Goal: Communication & Community: Answer question/provide support

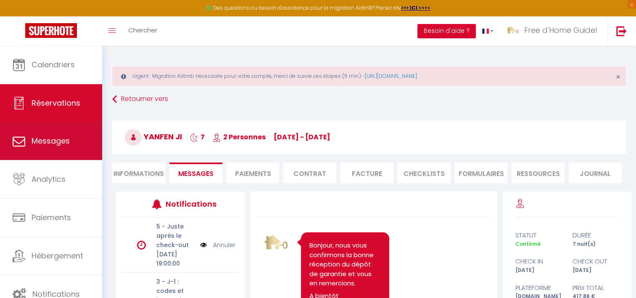
scroll to position [1891, 0]
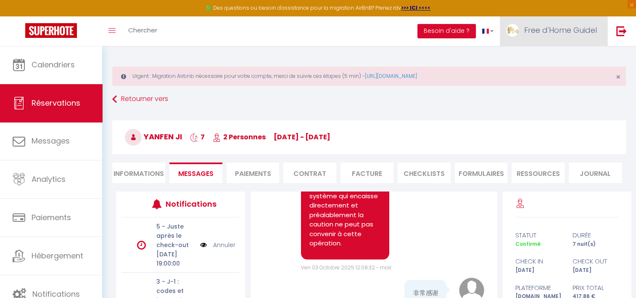
click at [553, 35] on link "Free d'Home Guidel" at bounding box center [554, 30] width 108 height 29
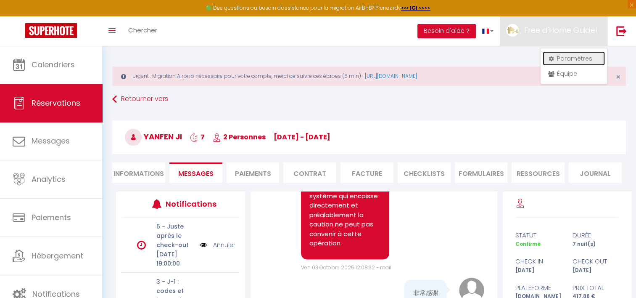
click at [570, 61] on link "Paramètres" at bounding box center [574, 58] width 62 height 14
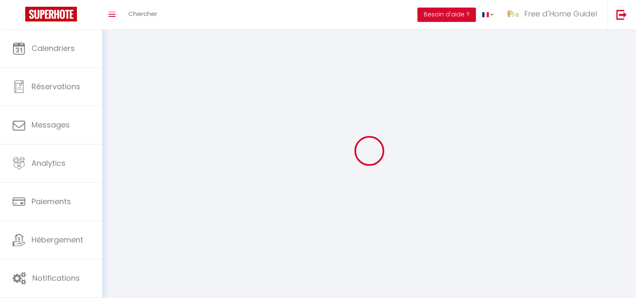
select select "1"
select select "28"
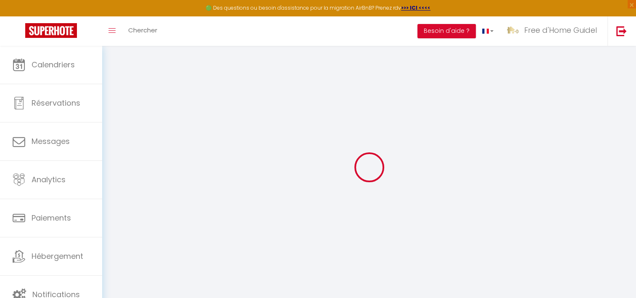
type input "qxTslzS1484TQQ9628uXh2IVG"
type input "RaHO8Q1EJFAS3B85O7QZDChIQ"
type input "[URL][DOMAIN_NAME]"
select select "fr"
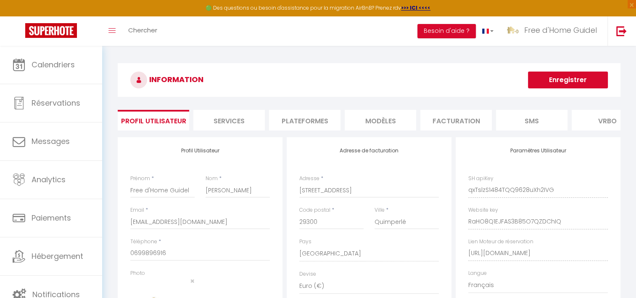
click at [324, 118] on li "Plateformes" at bounding box center [304, 120] width 71 height 21
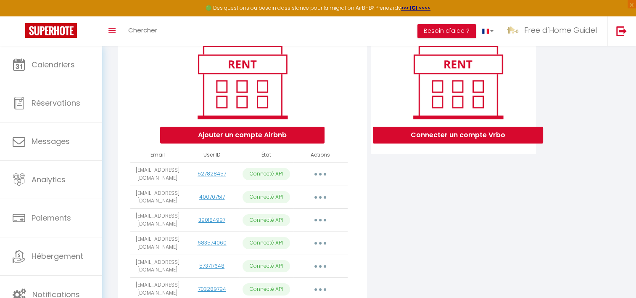
scroll to position [126, 0]
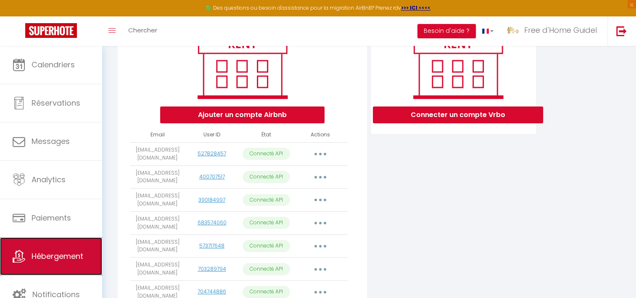
click at [90, 252] on link "Hébergement" at bounding box center [51, 256] width 102 height 38
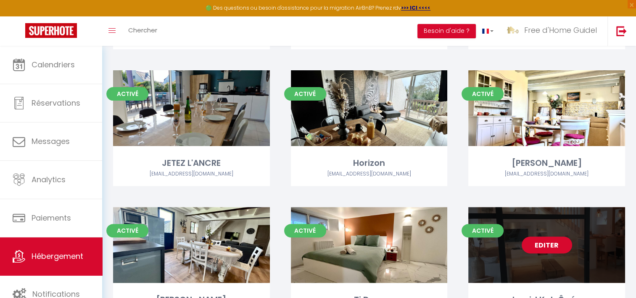
scroll to position [245, 0]
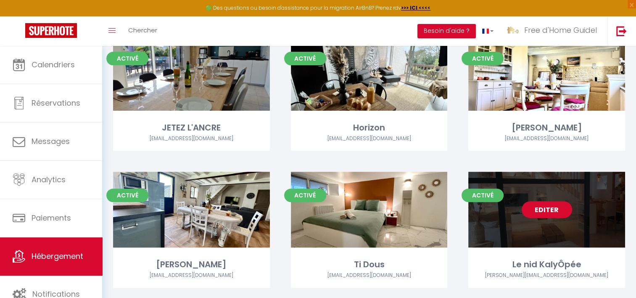
click at [540, 214] on link "Editer" at bounding box center [547, 209] width 50 height 17
select select "3"
select select "2"
select select "1"
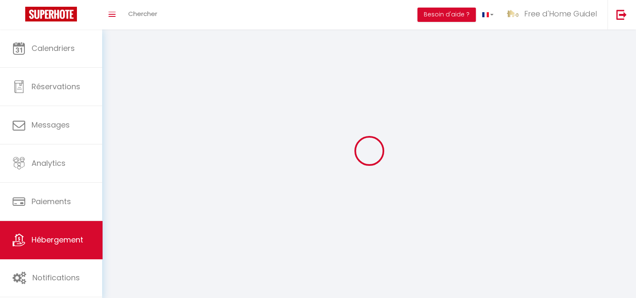
select select
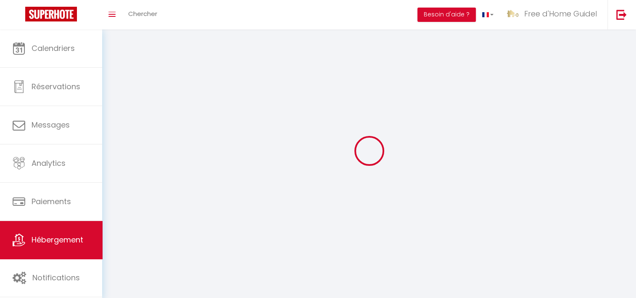
select select
checkbox input "false"
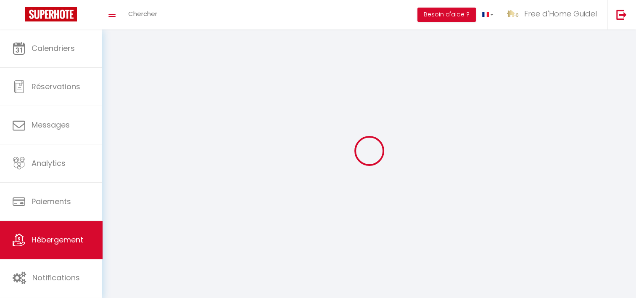
checkbox input "false"
select select
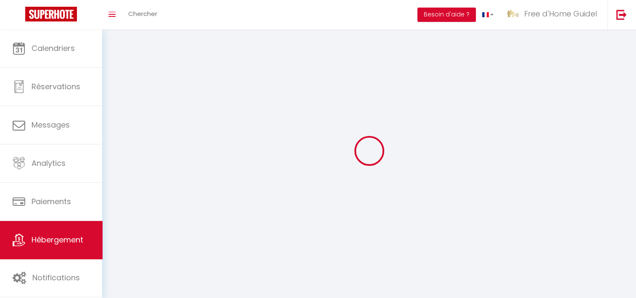
select select
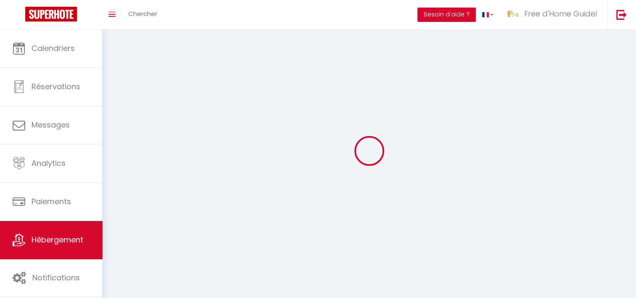
checkbox input "false"
select select
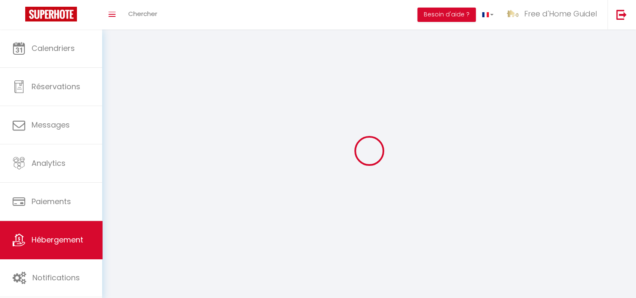
select select
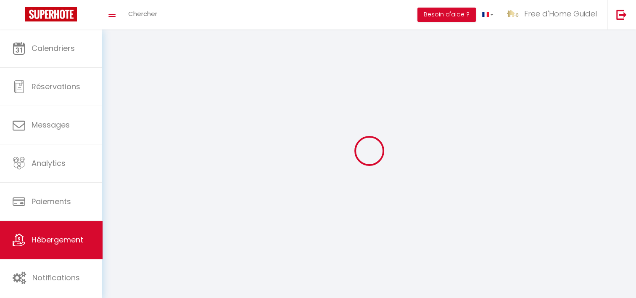
select select
checkbox input "false"
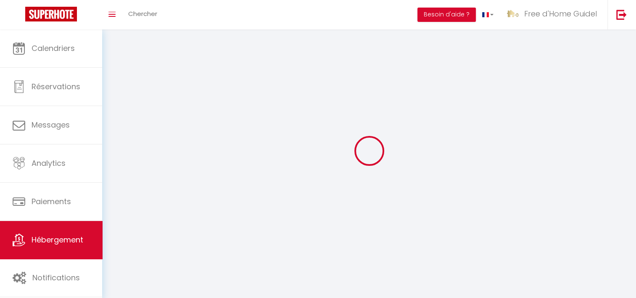
checkbox input "false"
select select
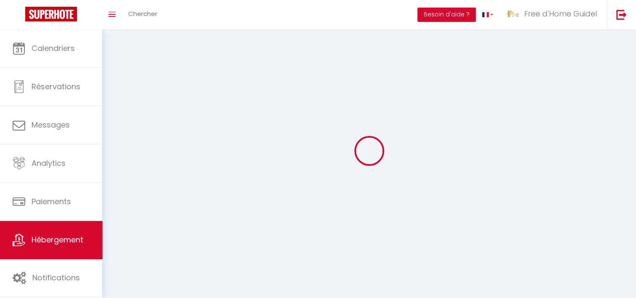
select select
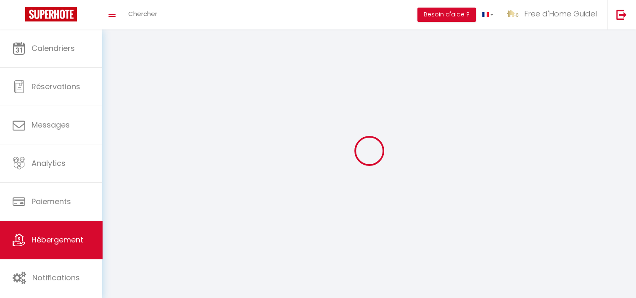
checkbox input "false"
select select
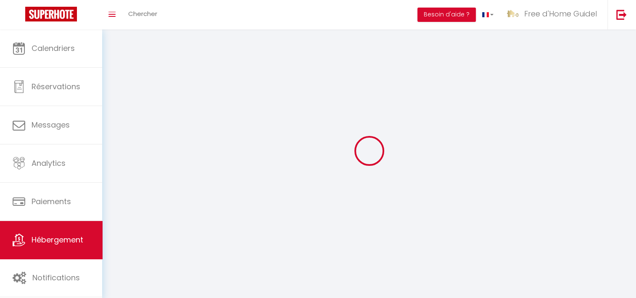
select select
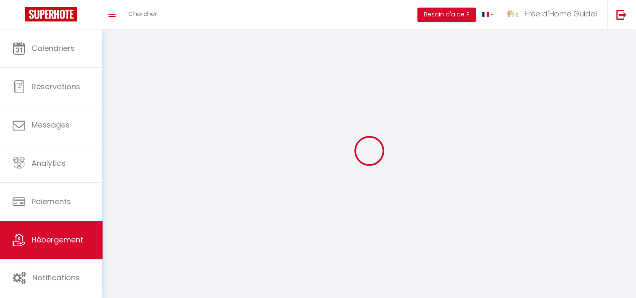
select select
checkbox input "false"
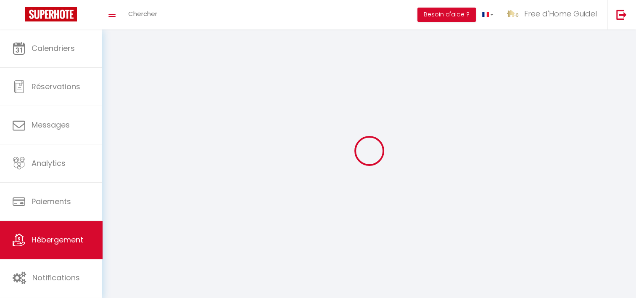
select select
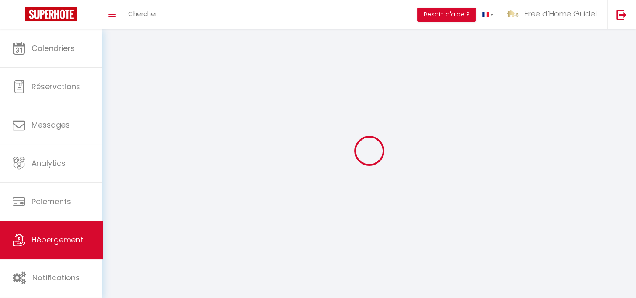
select select
checkbox input "false"
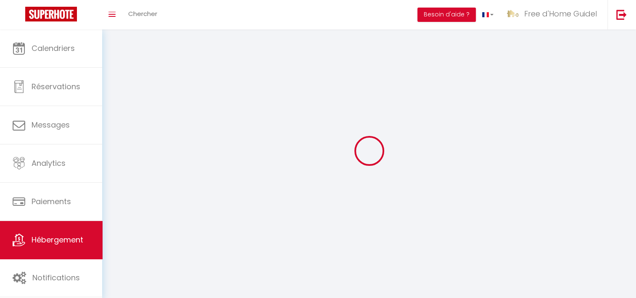
checkbox input "false"
select select
select select "28"
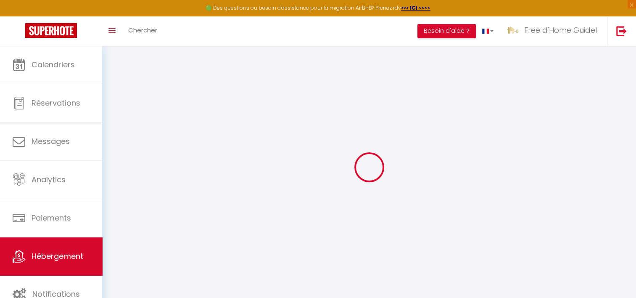
select select
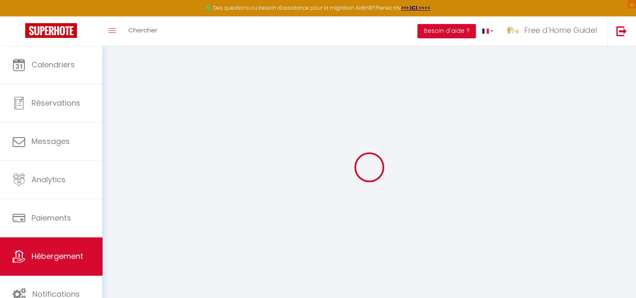
select select
checkbox input "false"
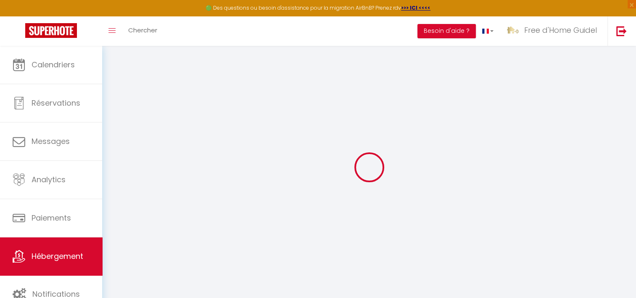
select select
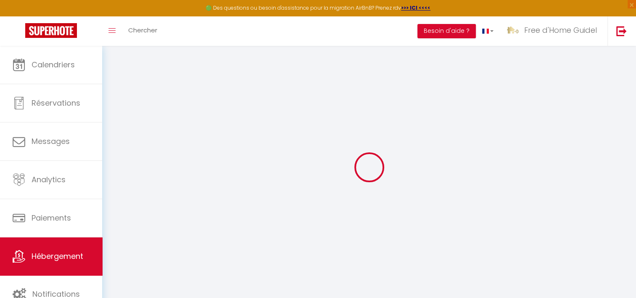
select select
checkbox input "false"
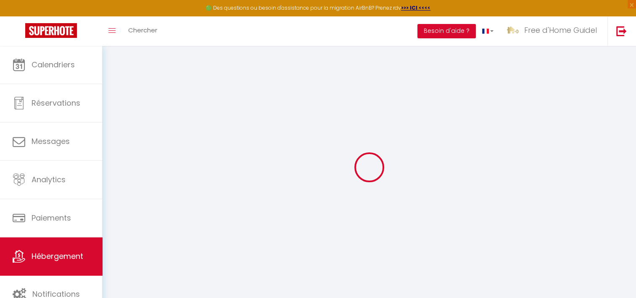
checkbox input "false"
select select
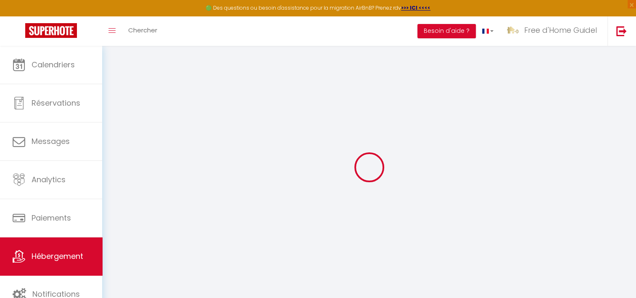
select select
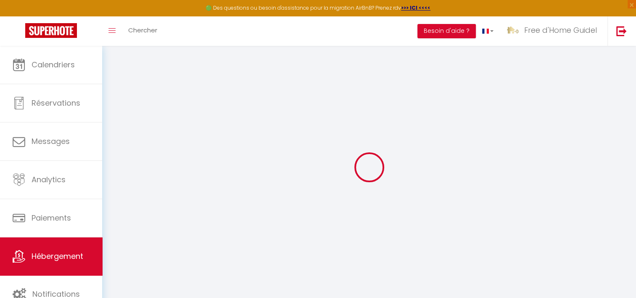
checkbox input "false"
select select
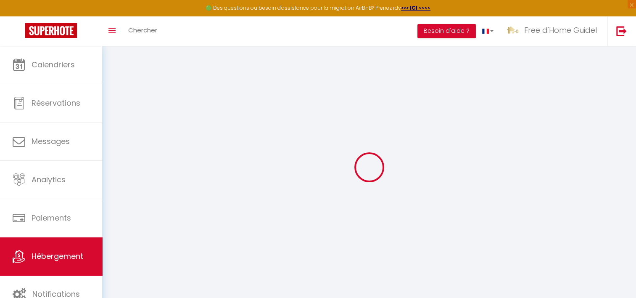
select select
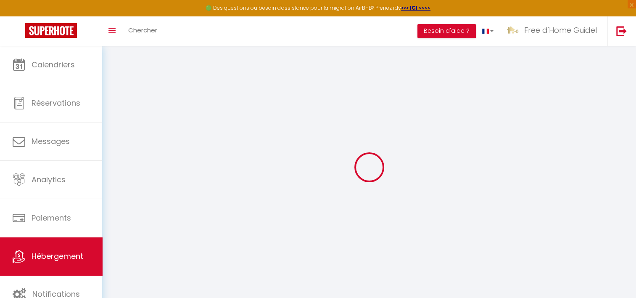
select select
checkbox input "false"
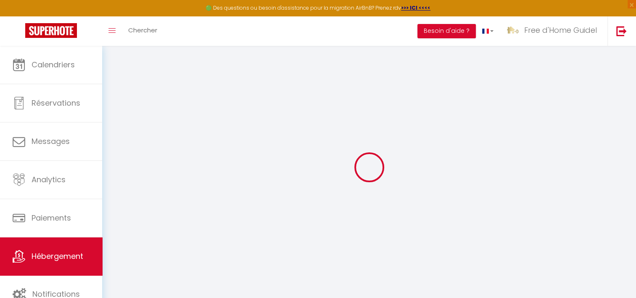
checkbox input "false"
select select
type input "Le nid KalyÔpée"
type input "[PERSON_NAME]"
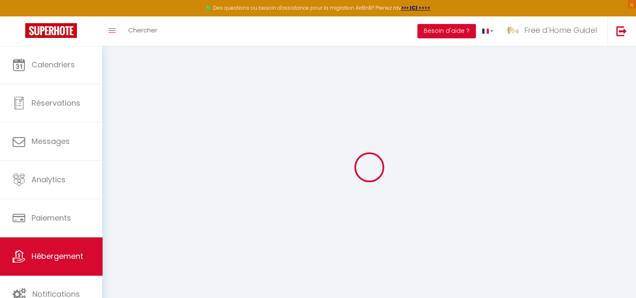
type input "Vorko"
select select "houses"
select select "2"
type input "225"
type input "1.30"
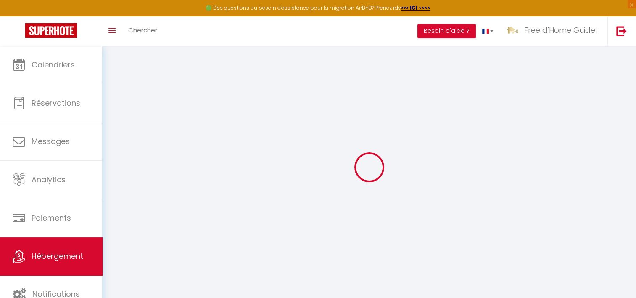
type input "400"
select select
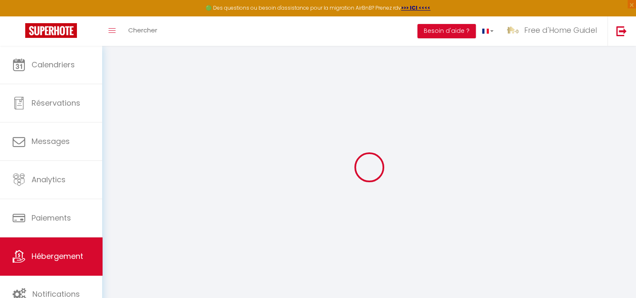
select select
type input "[STREET_ADDRESS][PERSON_NAME]"
type input "29300"
type input "Quimperlé"
type input "[EMAIL_ADDRESS][DOMAIN_NAME]"
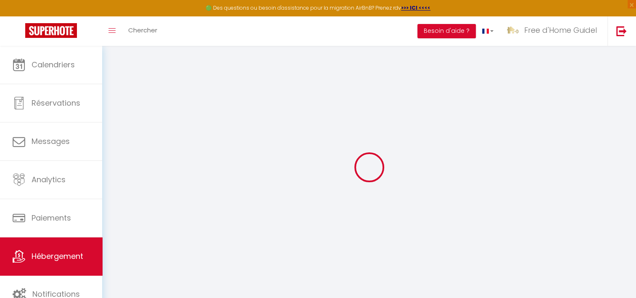
select select "5411"
checkbox input "false"
checkbox input "true"
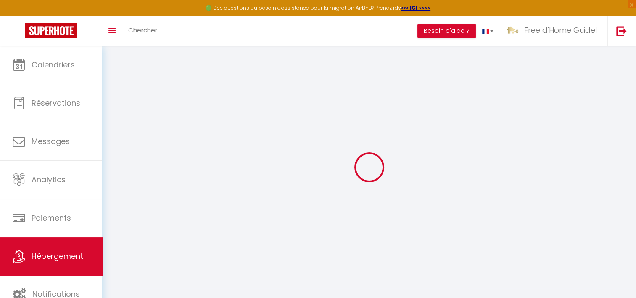
type input "0"
select select
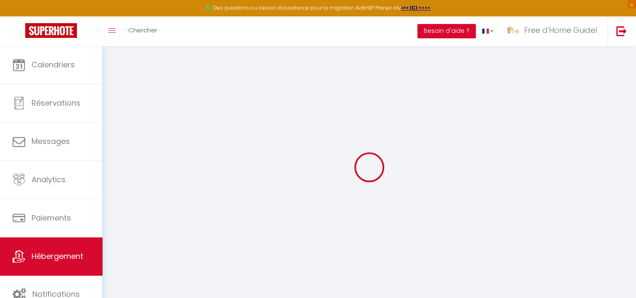
select select
checkbox input "false"
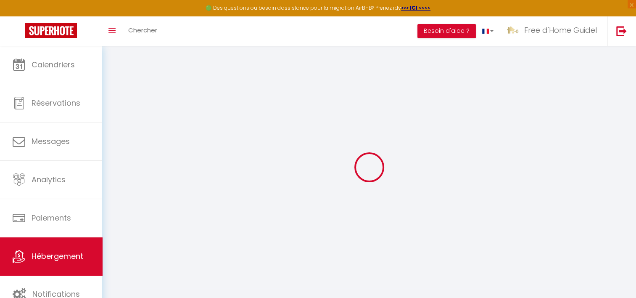
checkbox input "true"
select select
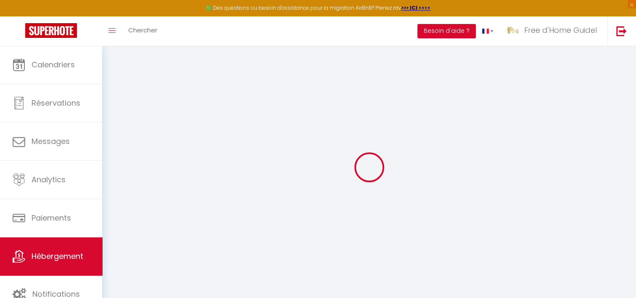
select select
checkbox input "false"
checkbox input "true"
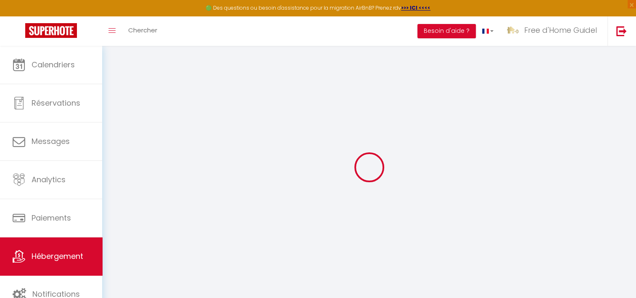
checkbox input "true"
select select "16444"
checkbox input "false"
checkbox input "true"
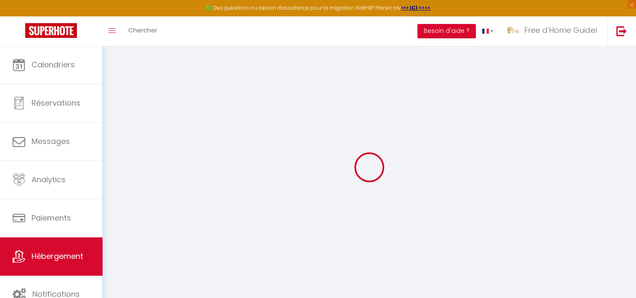
checkbox input "true"
checkbox input "false"
checkbox input "true"
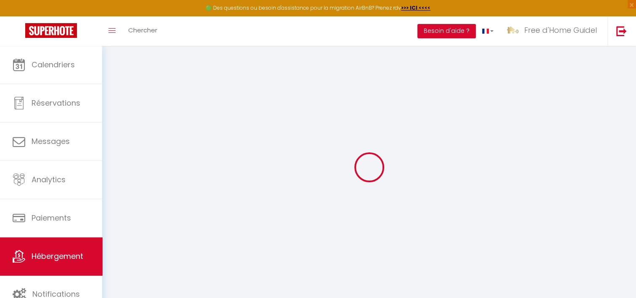
checkbox input "true"
checkbox input "false"
checkbox input "true"
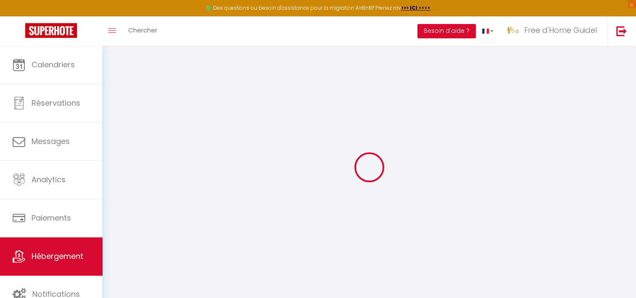
select select "17:00"
select select
select select "11:00"
select select "30"
select select "120"
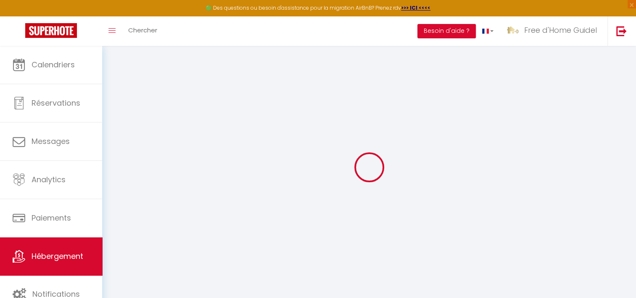
select select
checkbox input "false"
checkbox input "true"
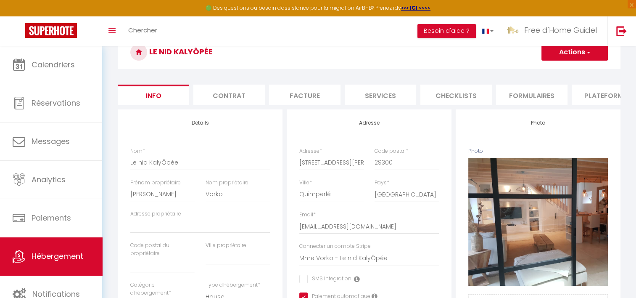
scroll to position [77, 0]
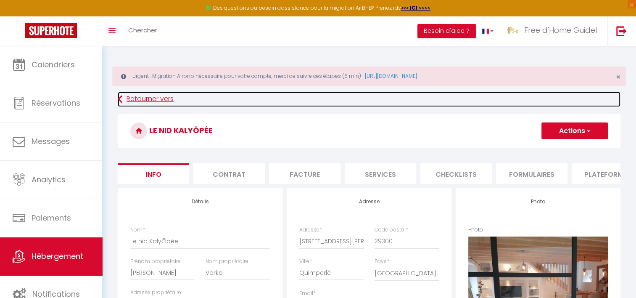
click at [129, 96] on link "Retourner vers" at bounding box center [369, 99] width 503 height 15
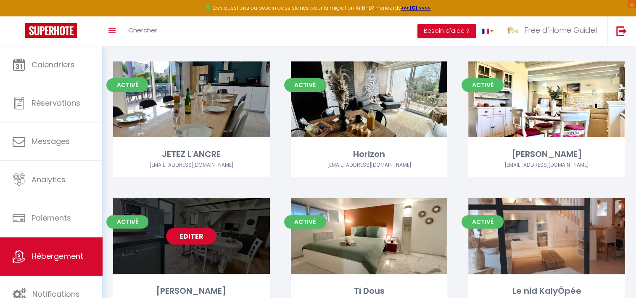
scroll to position [210, 0]
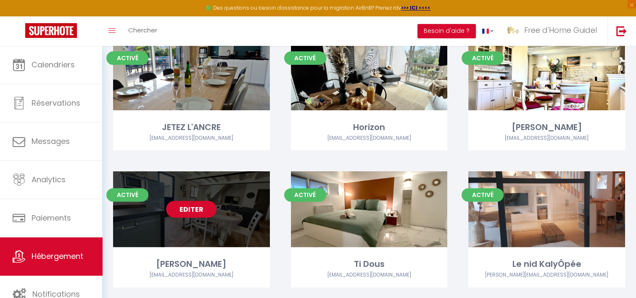
click at [198, 212] on link "Editer" at bounding box center [191, 209] width 50 height 17
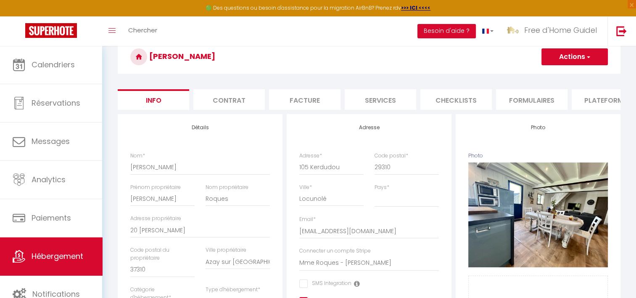
scroll to position [84, 0]
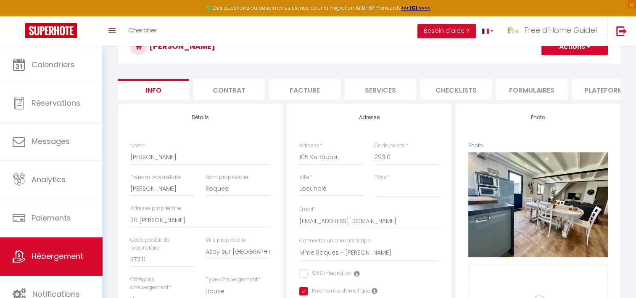
click at [592, 86] on li "Plateformes" at bounding box center [607, 89] width 71 height 21
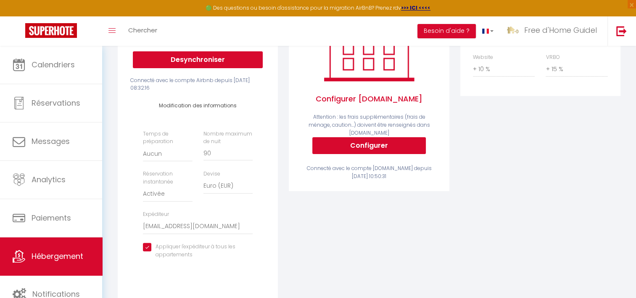
scroll to position [252, 0]
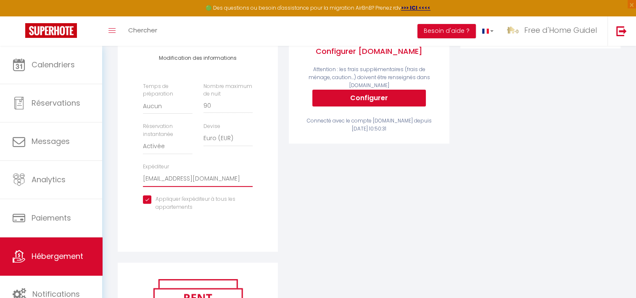
click at [212, 183] on select "[EMAIL_ADDRESS][DOMAIN_NAME] [EMAIL_ADDRESS][DOMAIN_NAME] [EMAIL_ADDRESS][DOMAI…" at bounding box center [198, 179] width 110 height 16
click at [304, 205] on div "Activé Configurer [DOMAIN_NAME] Attention : les frais supplémentaires (frais de…" at bounding box center [368, 99] width 171 height 327
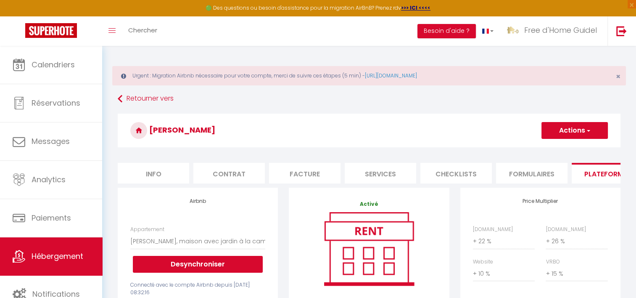
scroll to position [0, 0]
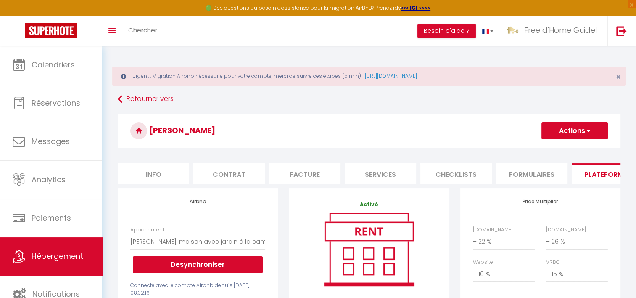
click at [174, 176] on li "Info" at bounding box center [153, 173] width 71 height 21
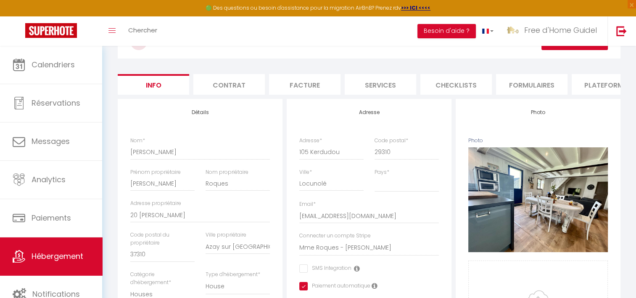
scroll to position [126, 0]
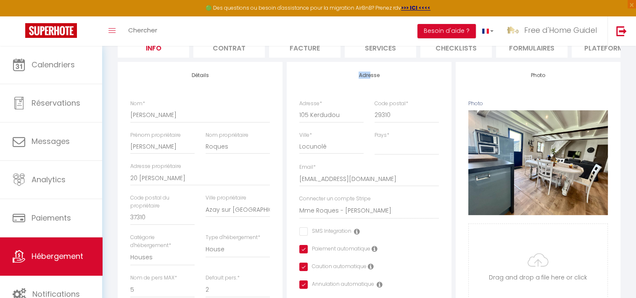
drag, startPoint x: 347, startPoint y: 83, endPoint x: 381, endPoint y: 83, distance: 34.0
click at [381, 78] on h4 "Adresse" at bounding box center [369, 75] width 140 height 6
click at [382, 78] on h4 "Adresse" at bounding box center [369, 75] width 140 height 6
drag, startPoint x: 382, startPoint y: 83, endPoint x: 369, endPoint y: 84, distance: 13.1
click at [369, 78] on h4 "Adresse" at bounding box center [369, 75] width 140 height 6
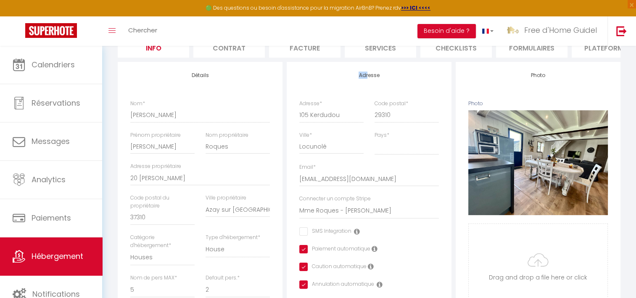
drag, startPoint x: 369, startPoint y: 84, endPoint x: 357, endPoint y: 84, distance: 11.3
click at [357, 78] on h4 "Adresse" at bounding box center [369, 75] width 140 height 6
drag, startPoint x: 357, startPoint y: 84, endPoint x: 378, endPoint y: 85, distance: 20.6
click at [378, 85] on div "Adresse Adresse * 105 Kerdudou Code postal * 29310 Ville * Locunolé Pays * [GEO…" at bounding box center [369, 268] width 165 height 413
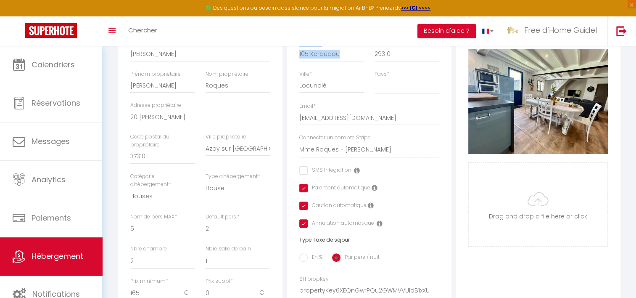
scroll to position [168, 0]
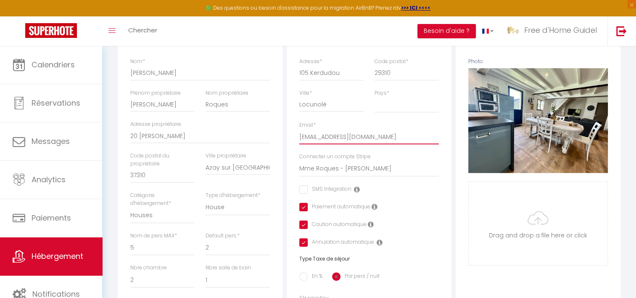
click at [385, 139] on input "[EMAIL_ADDRESS][DOMAIN_NAME]" at bounding box center [369, 136] width 140 height 15
click at [64, 256] on span "Hébergement" at bounding box center [58, 256] width 52 height 11
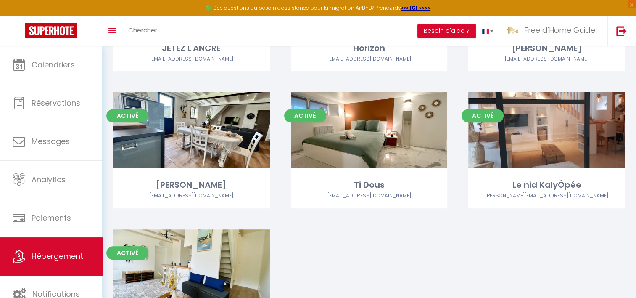
scroll to position [294, 0]
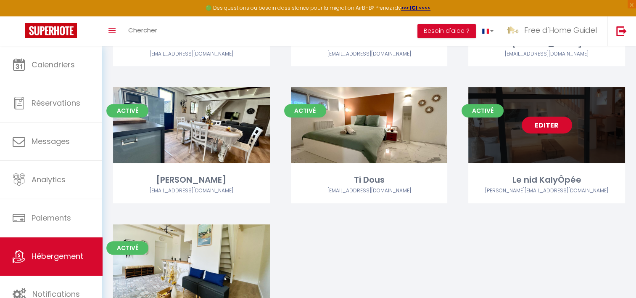
click at [545, 129] on link "Editer" at bounding box center [547, 124] width 50 height 17
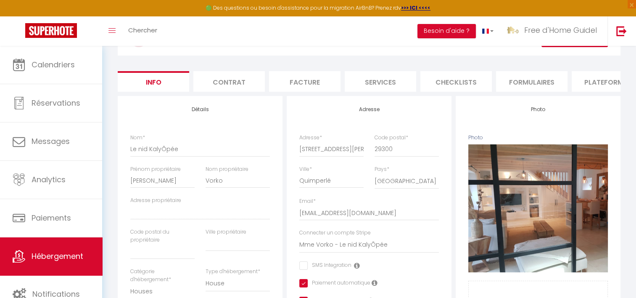
scroll to position [42, 0]
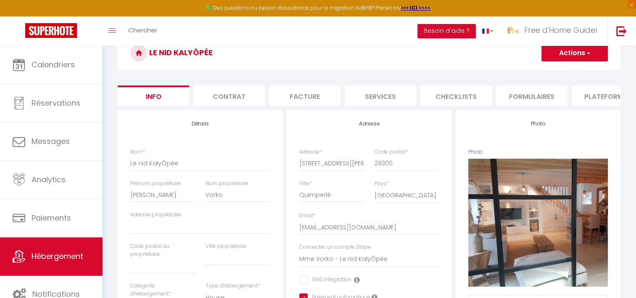
click at [584, 98] on li "Plateformes" at bounding box center [607, 95] width 71 height 21
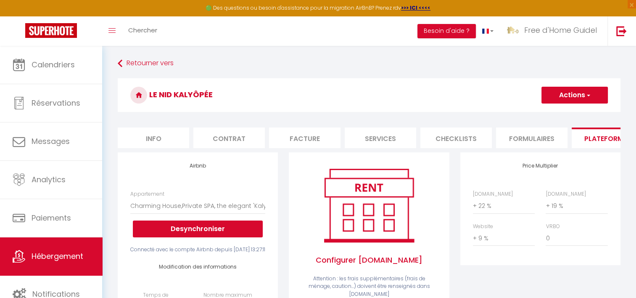
drag, startPoint x: 194, startPoint y: 96, endPoint x: 220, endPoint y: 98, distance: 26.5
click at [220, 98] on h3 "Le nid KalyÔpée" at bounding box center [369, 95] width 503 height 34
click at [221, 98] on h3 "Le nid KalyÔpée" at bounding box center [369, 95] width 503 height 34
click at [183, 91] on h3 "Le nid KalyÔpée" at bounding box center [369, 95] width 503 height 34
drag, startPoint x: 175, startPoint y: 94, endPoint x: 239, endPoint y: 94, distance: 63.5
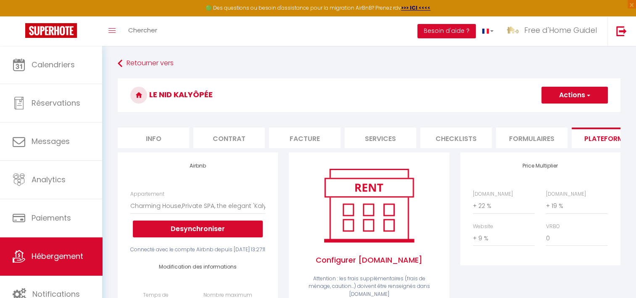
click at [239, 94] on h3 "Le nid KalyÔpée" at bounding box center [369, 95] width 503 height 34
click at [182, 91] on h3 "Le nid KalyÔpée" at bounding box center [369, 95] width 503 height 34
drag, startPoint x: 177, startPoint y: 92, endPoint x: 214, endPoint y: 98, distance: 37.5
click at [214, 98] on h3 "Le nid KalyÔpée" at bounding box center [369, 95] width 503 height 34
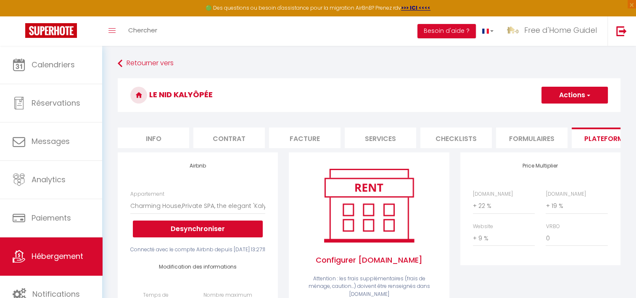
click at [214, 98] on h3 "Le nid KalyÔpée" at bounding box center [369, 95] width 503 height 34
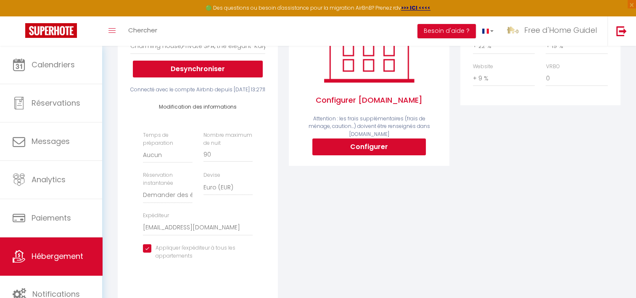
scroll to position [210, 0]
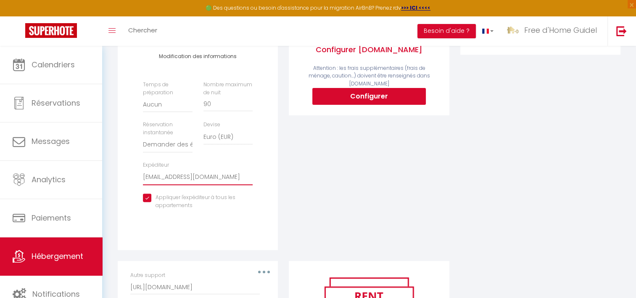
click at [222, 185] on select "[EMAIL_ADDRESS][DOMAIN_NAME] [EMAIL_ADDRESS][DOMAIN_NAME] [EMAIL_ADDRESS][DOMAI…" at bounding box center [198, 177] width 110 height 16
click at [343, 229] on div "Configurer [DOMAIN_NAME] Attention : les frais supplémentaires (frais de ménage…" at bounding box center [368, 101] width 171 height 319
click at [220, 185] on select "[EMAIL_ADDRESS][DOMAIN_NAME] [EMAIL_ADDRESS][DOMAIN_NAME] [EMAIL_ADDRESS][DOMAI…" at bounding box center [198, 177] width 110 height 16
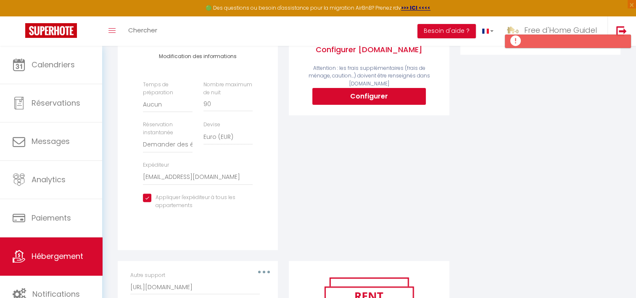
click at [489, 211] on div "Price Multiplier [DOMAIN_NAME] 0 + 1 % + 2 % + 3 % + 4 % + 5 % + 6 % + 7 %" at bounding box center [540, 101] width 171 height 319
click at [548, 19] on link "Free d'Home Guidel" at bounding box center [554, 30] width 108 height 29
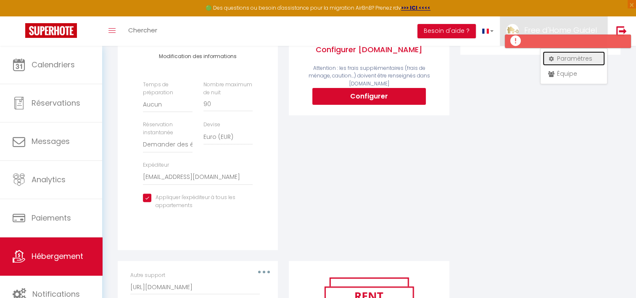
click at [558, 61] on link "Paramètres" at bounding box center [574, 58] width 62 height 14
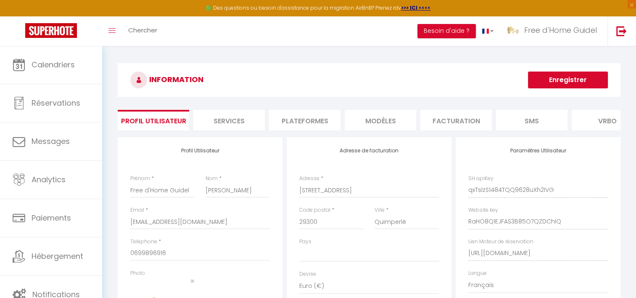
click at [299, 124] on li "Plateformes" at bounding box center [304, 120] width 71 height 21
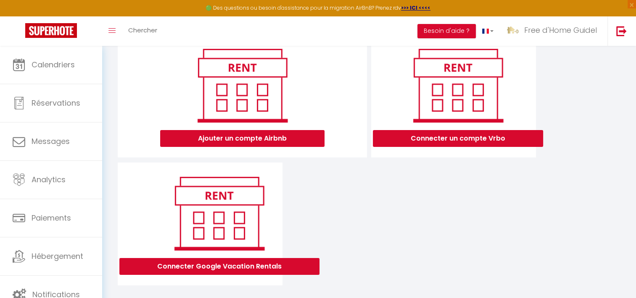
scroll to position [120, 0]
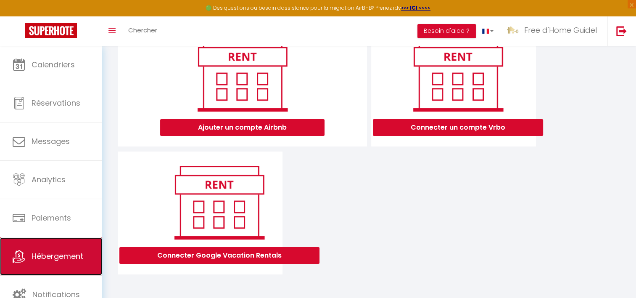
click at [61, 258] on span "Hébergement" at bounding box center [58, 256] width 52 height 11
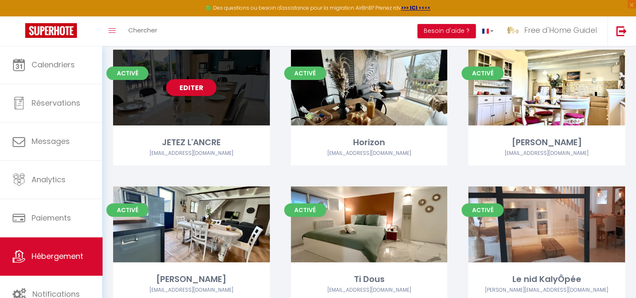
scroll to position [252, 0]
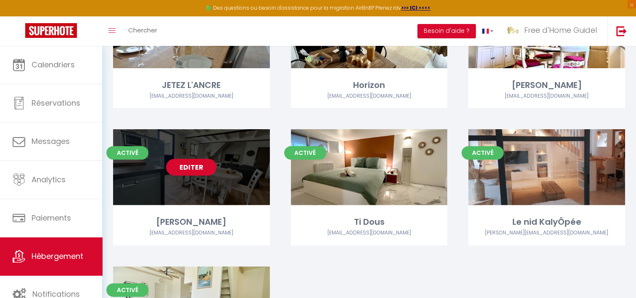
click at [197, 167] on link "Editer" at bounding box center [191, 166] width 50 height 17
click at [188, 170] on link "Editer" at bounding box center [191, 166] width 50 height 17
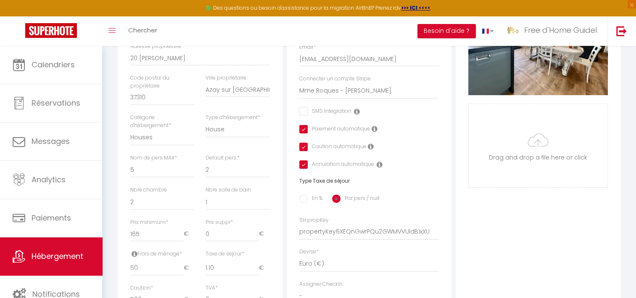
scroll to position [294, 0]
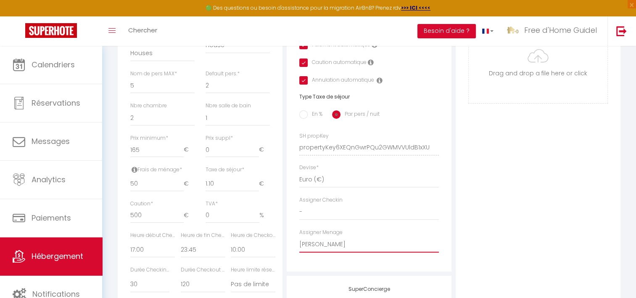
click at [351, 249] on select "- Aurore Le Cloerec [PERSON_NAME] [PERSON_NAME] [PERSON_NAME] [PERSON_NAME] [PE…" at bounding box center [369, 244] width 140 height 16
click at [299, 242] on select "- Aurore Le Cloerec [PERSON_NAME] [PERSON_NAME] [PERSON_NAME] [PERSON_NAME] [PE…" at bounding box center [369, 244] width 140 height 16
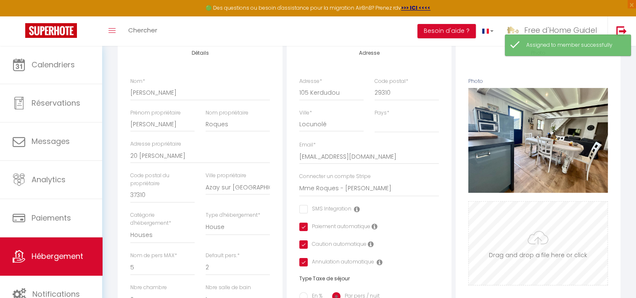
scroll to position [0, 0]
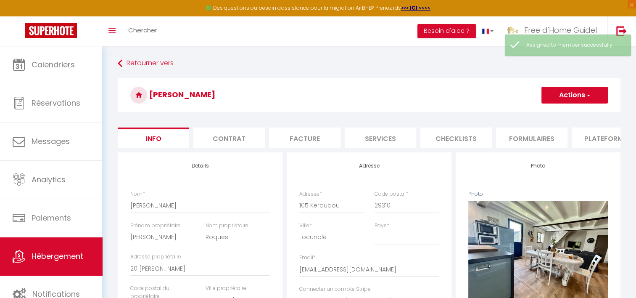
click at [566, 99] on button "Actions" at bounding box center [574, 95] width 66 height 17
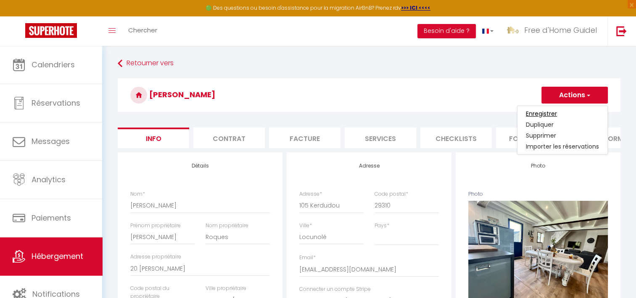
click at [544, 112] on input "Enregistrer" at bounding box center [541, 113] width 31 height 8
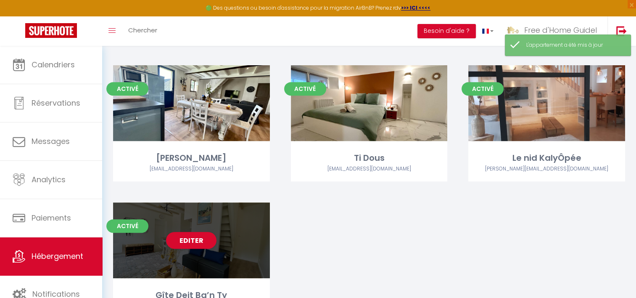
scroll to position [336, 0]
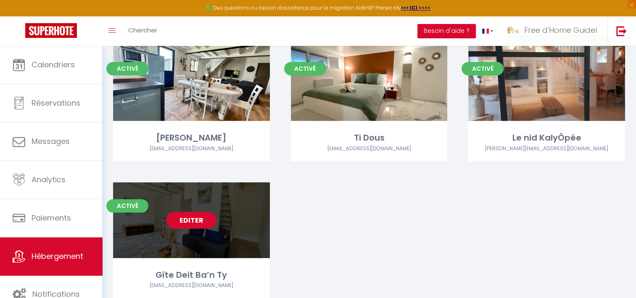
click at [192, 217] on link "Editer" at bounding box center [191, 219] width 50 height 17
click at [177, 221] on link "Editer" at bounding box center [191, 219] width 50 height 17
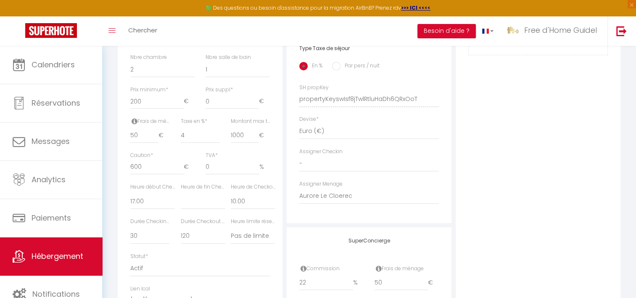
scroll to position [414, 0]
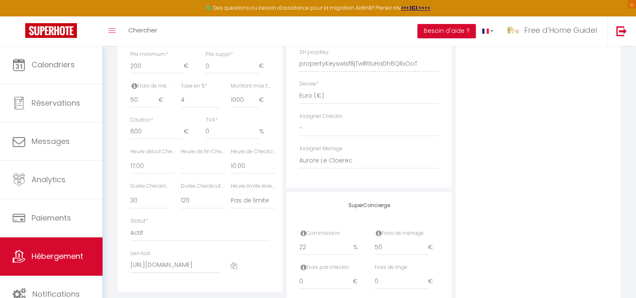
click at [473, 61] on div "Photo Photo Supprimer Drag and drop a file here or click Ooops, something wrong…" at bounding box center [538, 57] width 165 height 567
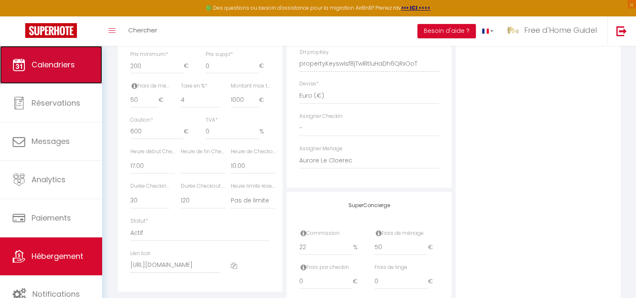
click at [64, 66] on span "Calendriers" at bounding box center [53, 64] width 43 height 11
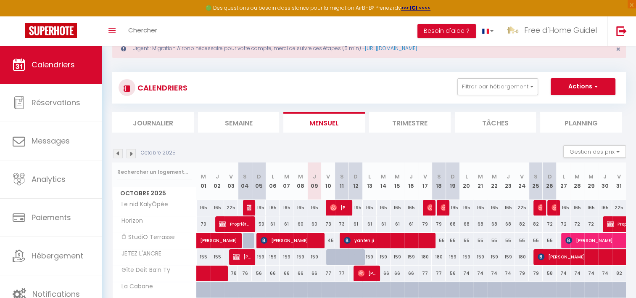
scroll to position [84, 0]
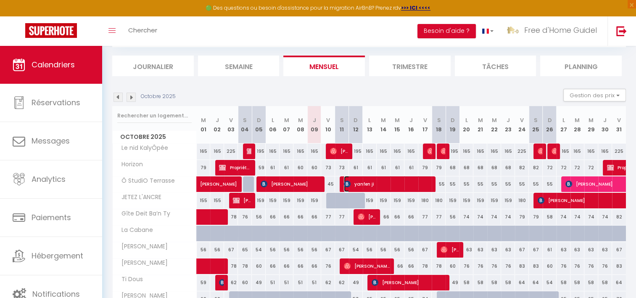
click at [365, 179] on span "yanfen ji" at bounding box center [388, 184] width 88 height 16
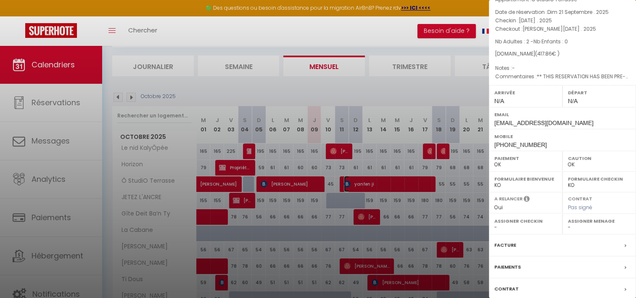
scroll to position [92, 0]
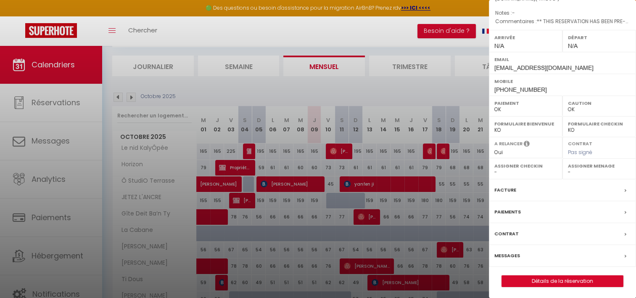
click at [511, 252] on label "Messages" at bounding box center [507, 255] width 26 height 9
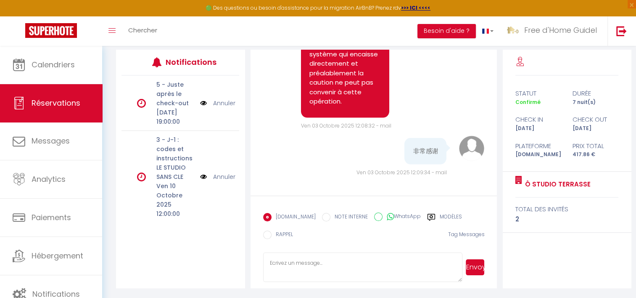
scroll to position [1891, 0]
click at [346, 269] on textarea at bounding box center [362, 266] width 199 height 29
paste textarea "Bonjour, Auriez-vous une idée de votre heure d’arrivée, afin que je puisse orga…"
click at [477, 271] on button "Envoyer" at bounding box center [475, 267] width 19 height 16
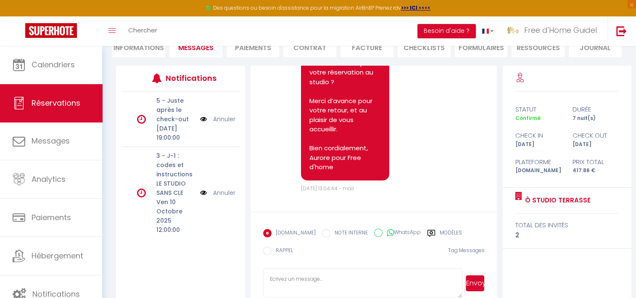
scroll to position [2017, 0]
drag, startPoint x: 336, startPoint y: 109, endPoint x: 342, endPoint y: 160, distance: 51.2
click at [342, 160] on pre "Bonjour, Auriez-vous une idée de votre heure d’arrivée, afin que je puisse orga…" at bounding box center [345, 87] width 72 height 170
click at [336, 129] on pre "Bonjour, Auriez-vous une idée de votre heure d’arrivée, afin que je puisse orga…" at bounding box center [345, 87] width 72 height 170
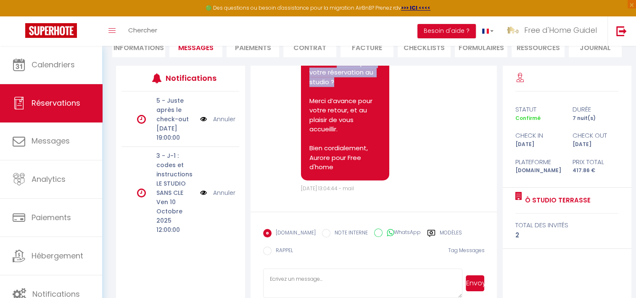
drag, startPoint x: 336, startPoint y: 142, endPoint x: 339, endPoint y: 164, distance: 21.6
click at [339, 164] on pre "Bonjour, Auriez-vous une idée de votre heure d’arrivée, afin que je puisse orga…" at bounding box center [345, 87] width 72 height 170
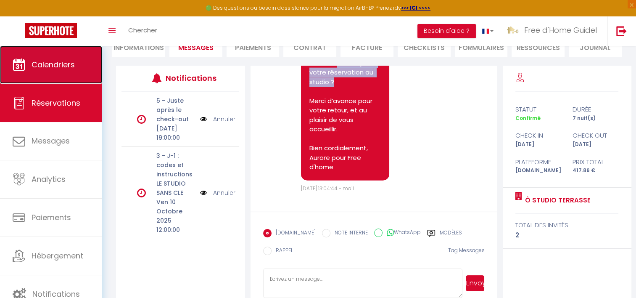
click at [42, 74] on link "Calendriers" at bounding box center [51, 65] width 102 height 38
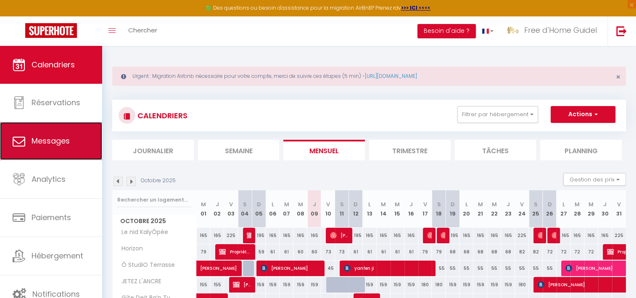
click at [50, 134] on link "Messages" at bounding box center [51, 141] width 102 height 38
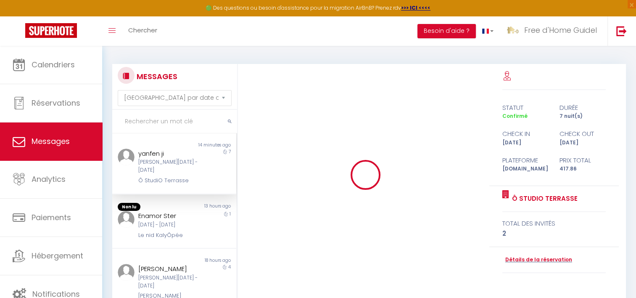
scroll to position [1889, 0]
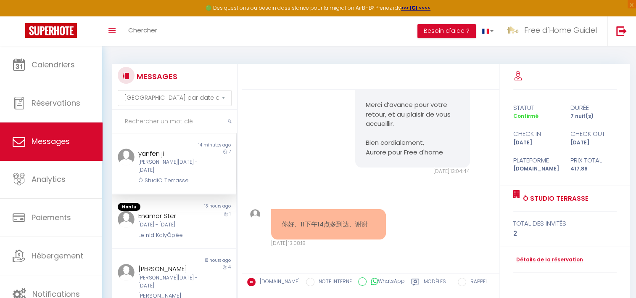
click at [336, 222] on pre "你好、11下午14点多到达、谢谢" at bounding box center [329, 224] width 94 height 10
copy div "你好、11下午14点多到达、谢谢"
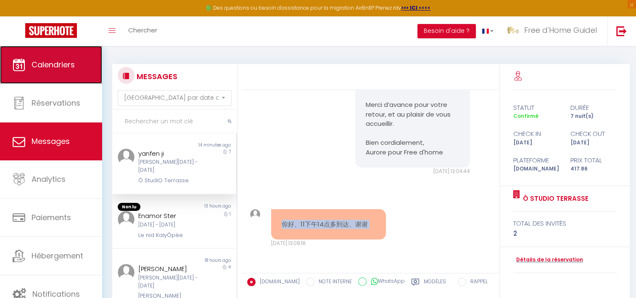
click at [71, 71] on link "Calendriers" at bounding box center [51, 65] width 102 height 38
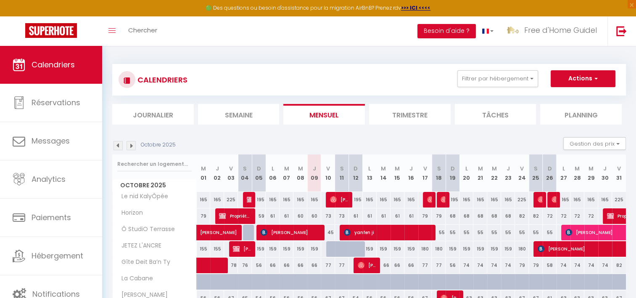
scroll to position [84, 0]
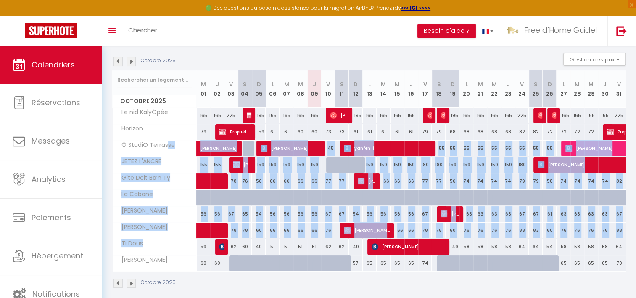
drag, startPoint x: 165, startPoint y: 147, endPoint x: 152, endPoint y: 241, distance: 95.0
click at [152, 241] on tbody "Le nid KalyÔpée 165 165 225 225 [PERSON_NAME] 195 165 165 165 165 225" at bounding box center [370, 189] width 514 height 164
click at [152, 241] on div "Ti Dous" at bounding box center [156, 243] width 84 height 9
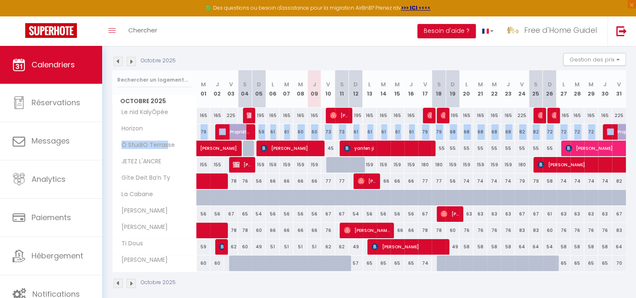
drag, startPoint x: 152, startPoint y: 241, endPoint x: 140, endPoint y: 129, distance: 112.9
click at [140, 129] on tbody "Le nid KalyÔpée 165 165 225 225 [PERSON_NAME] 195 165 165 165 165 225" at bounding box center [370, 189] width 514 height 164
click at [139, 127] on span "Horizon" at bounding box center [130, 128] width 32 height 9
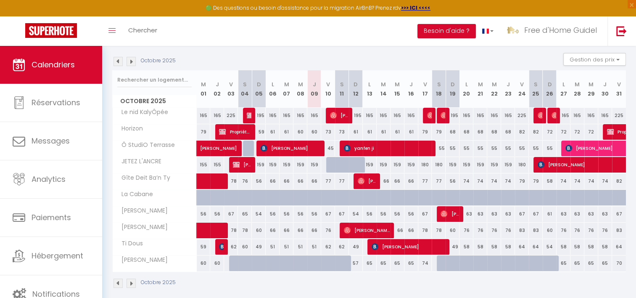
click at [146, 165] on span "JETEZ L'ANCRE" at bounding box center [139, 161] width 50 height 9
drag, startPoint x: 311, startPoint y: 96, endPoint x: 454, endPoint y: 95, distance: 143.3
click at [454, 95] on tr "Octobre 2025 M 01 J 02 V 03 S 04 D 05 L 06 M 07 M 08 J 09 V 10 S 11 D 12 L 13 M…" at bounding box center [370, 88] width 514 height 37
click at [454, 95] on th "D 19" at bounding box center [453, 88] width 14 height 37
click at [260, 87] on abbr "D" at bounding box center [259, 84] width 4 height 8
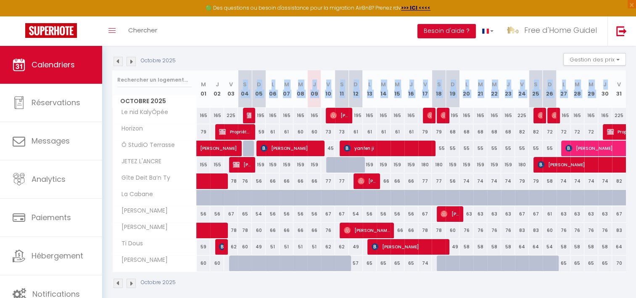
drag, startPoint x: 242, startPoint y: 87, endPoint x: 600, endPoint y: 102, distance: 358.4
click at [600, 102] on tr "Octobre 2025 M 01 J 02 V 03 S 04 D 05 L 06 M 07 M 08 J 09 V 10 S 11 D 12 L 13 M…" at bounding box center [370, 88] width 514 height 37
click at [600, 102] on th "J 30" at bounding box center [605, 88] width 14 height 37
drag, startPoint x: 613, startPoint y: 93, endPoint x: 212, endPoint y: 86, distance: 401.5
click at [212, 86] on tr "Octobre 2025 M 01 J 02 V 03 S 04 D 05 L 06 M 07 M 08 J 09 V 10 S 11 D 12 L 13 M…" at bounding box center [370, 88] width 514 height 37
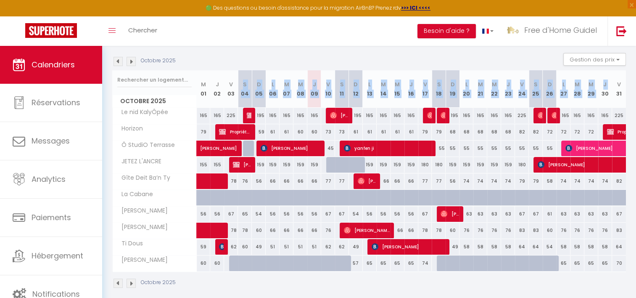
click at [212, 86] on th "J 02" at bounding box center [217, 88] width 14 height 37
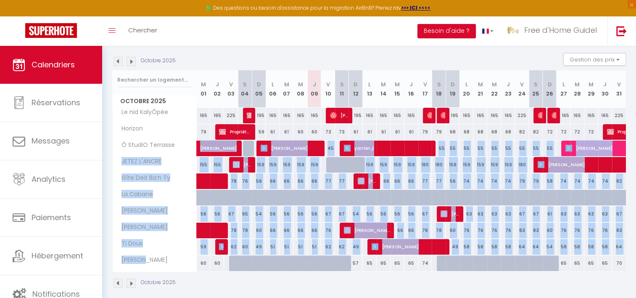
drag, startPoint x: 173, startPoint y: 147, endPoint x: 160, endPoint y: 266, distance: 119.7
click at [160, 266] on tbody "Le nid KalyÔpée 165 165 225 225 [PERSON_NAME] 195 165 165 165 165 225" at bounding box center [370, 189] width 514 height 164
click at [160, 266] on th "[PERSON_NAME]" at bounding box center [155, 263] width 84 height 16
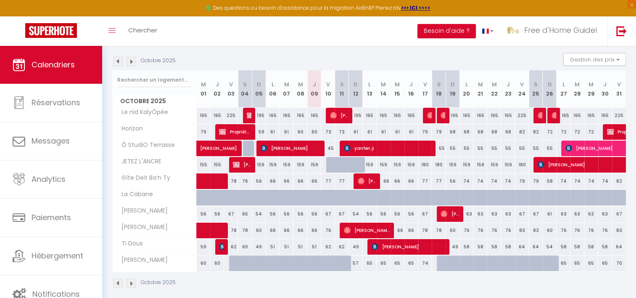
click at [137, 135] on th "Horizon" at bounding box center [155, 132] width 84 height 16
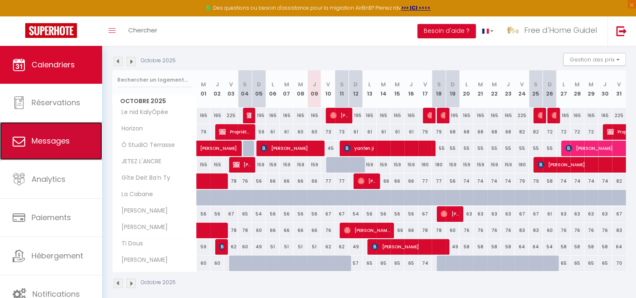
click at [53, 142] on span "Messages" at bounding box center [51, 140] width 38 height 11
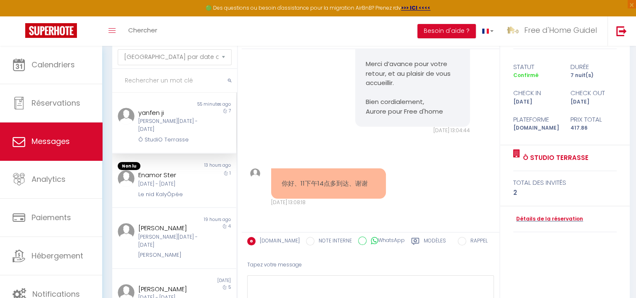
scroll to position [84, 0]
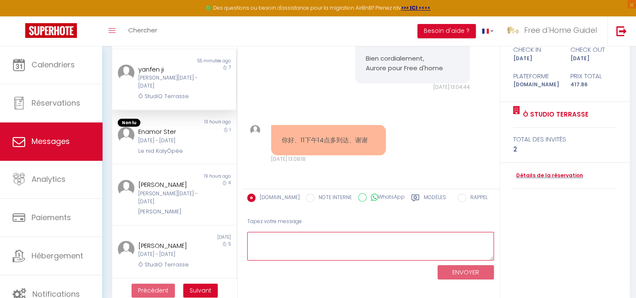
click at [295, 243] on textarea at bounding box center [370, 246] width 247 height 29
paste textarea "Merci pour votre retour rapide. Je prends bonne note de votre heure d’arrivée —…"
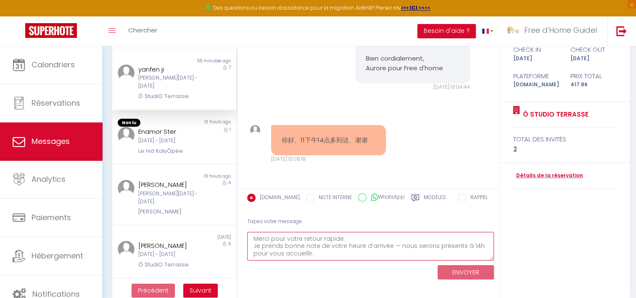
scroll to position [12, 0]
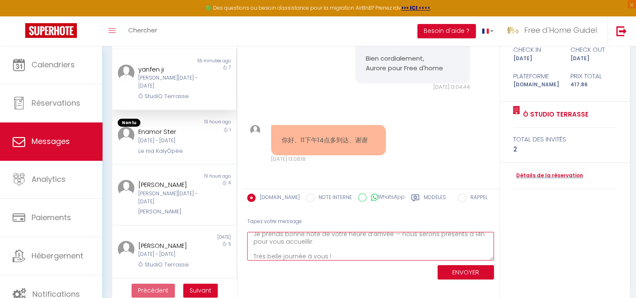
click at [393, 234] on textarea "Merci pour votre retour rapide. Je prends bonne note de votre heure d’arrivée —…" at bounding box center [370, 246] width 247 height 29
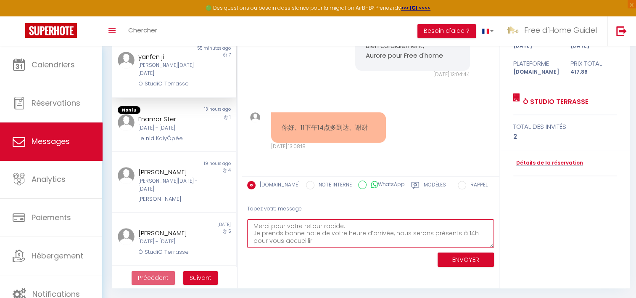
scroll to position [15, 0]
click at [353, 240] on textarea "Merci pour votre retour rapide. Je prends bonne note de votre heure d’arrivée, …" at bounding box center [370, 233] width 247 height 29
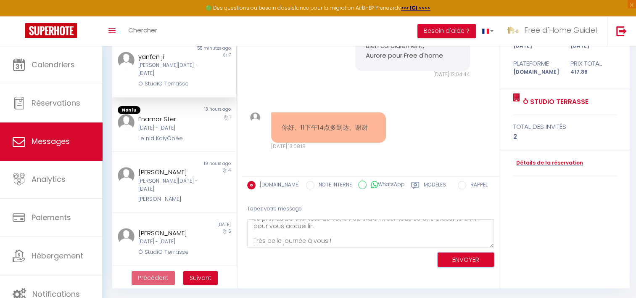
click at [459, 261] on button "ENVOYER" at bounding box center [466, 259] width 56 height 15
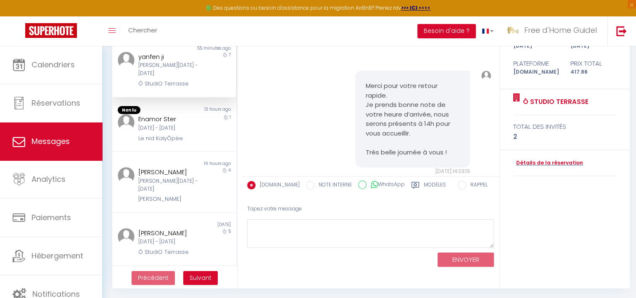
scroll to position [2028, 0]
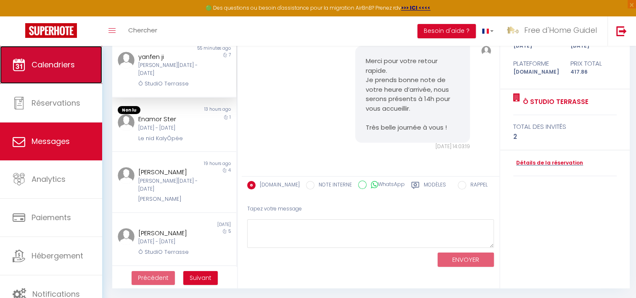
click at [39, 47] on link "Calendriers" at bounding box center [51, 65] width 102 height 38
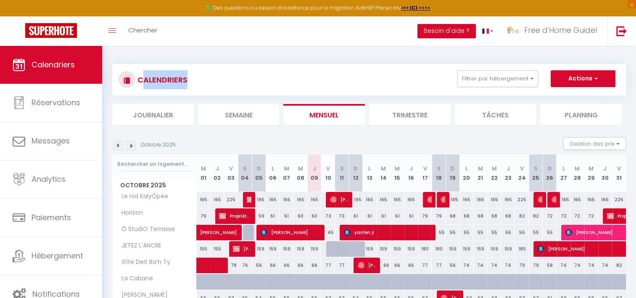
drag, startPoint x: 145, startPoint y: 84, endPoint x: 197, endPoint y: 82, distance: 52.1
click at [197, 82] on div "CALENDRIERS Filtrer par hébergement Tous La Cabane Ô StudiO Terrasse Ty Heol JE…" at bounding box center [369, 79] width 501 height 19
click at [195, 82] on div "CALENDRIERS Filtrer par hébergement Tous La Cabane Ô StudiO Terrasse Ty Heol JE…" at bounding box center [369, 79] width 501 height 19
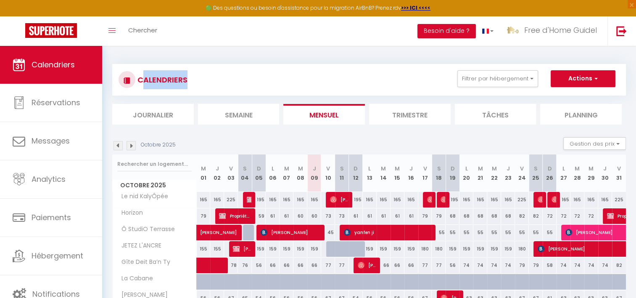
click at [179, 79] on h3 "CALENDRIERS" at bounding box center [161, 79] width 52 height 19
click at [175, 78] on h3 "CALENDRIERS" at bounding box center [161, 79] width 52 height 19
drag, startPoint x: 139, startPoint y: 81, endPoint x: 176, endPoint y: 81, distance: 37.0
click at [176, 81] on h3 "CALENDRIERS" at bounding box center [161, 79] width 52 height 19
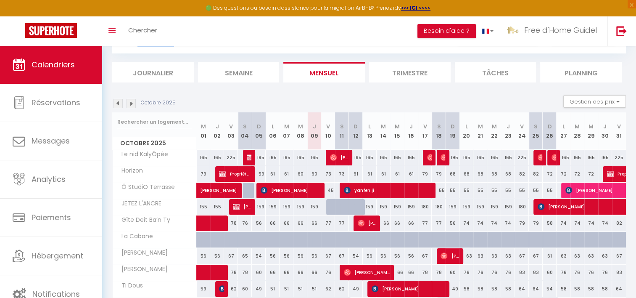
scroll to position [84, 0]
